Goal: Navigation & Orientation: Find specific page/section

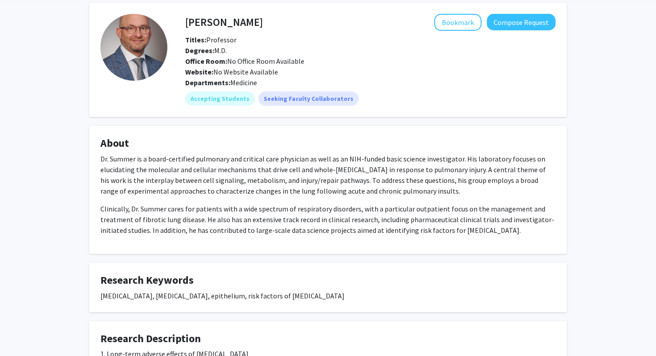
scroll to position [29, 0]
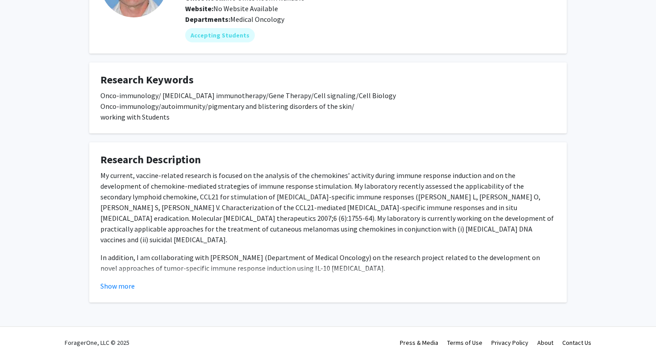
scroll to position [101, 0]
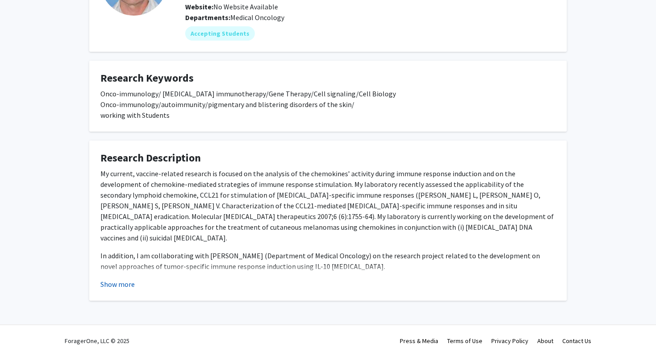
click at [119, 286] on button "Show more" at bounding box center [117, 284] width 34 height 11
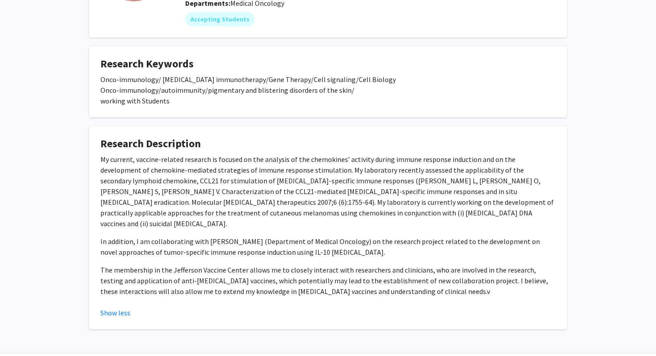
scroll to position [0, 0]
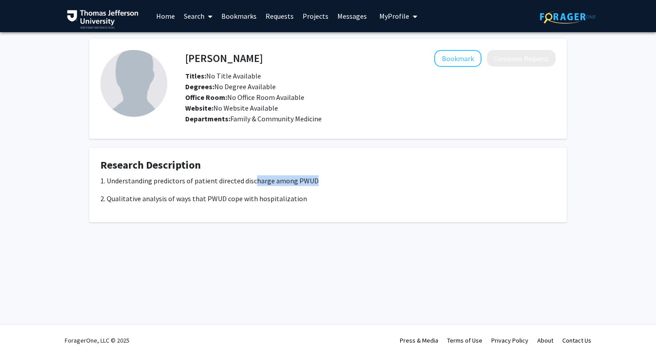
drag, startPoint x: 315, startPoint y: 180, endPoint x: 252, endPoint y: 182, distance: 63.0
click at [252, 181] on p "1. Understanding predictors of patient directed discharge among PWUD" at bounding box center [327, 180] width 455 height 11
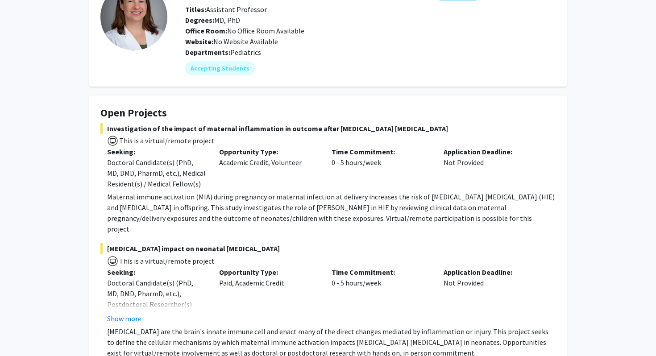
scroll to position [373, 0]
